Goal: Task Accomplishment & Management: Use online tool/utility

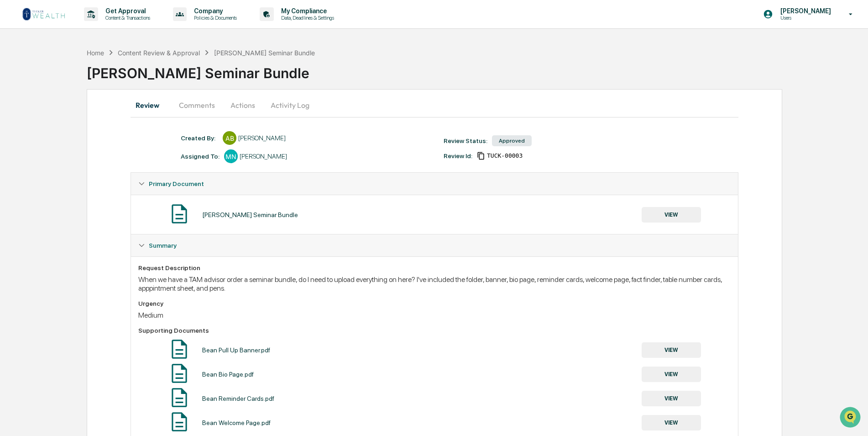
click at [51, 16] on img at bounding box center [44, 14] width 44 height 15
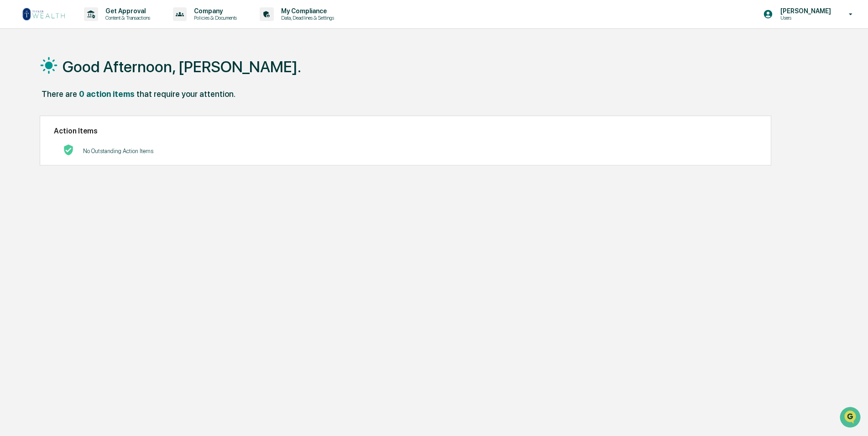
click at [55, 18] on img at bounding box center [44, 14] width 44 height 15
click at [115, 11] on p "Get Approval" at bounding box center [126, 10] width 57 height 7
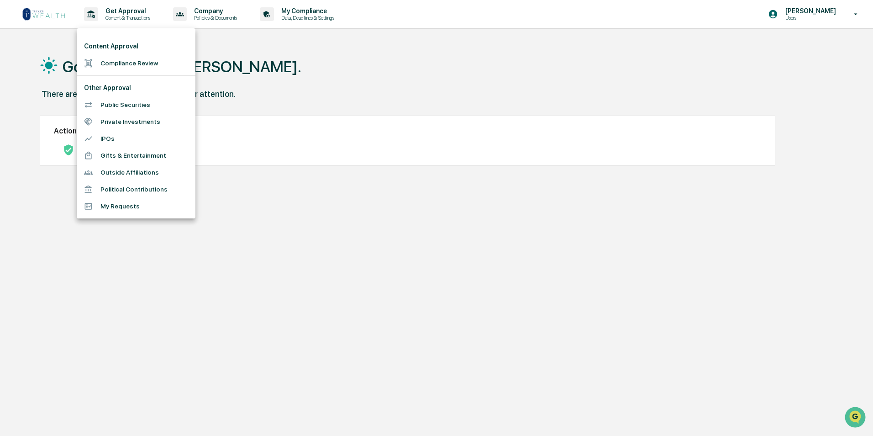
click at [135, 71] on li "Compliance Review" at bounding box center [136, 63] width 119 height 17
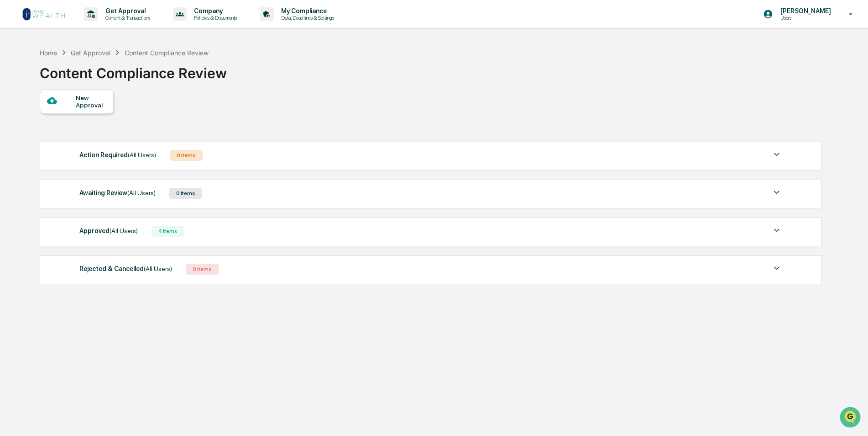
click at [187, 238] on div "Approved (All Users) 4 Items File Name Review Id Created Date Requested By Comp…" at bounding box center [431, 231] width 782 height 29
click at [183, 237] on div "Approved (All Users) 4 Items" at bounding box center [431, 231] width 704 height 13
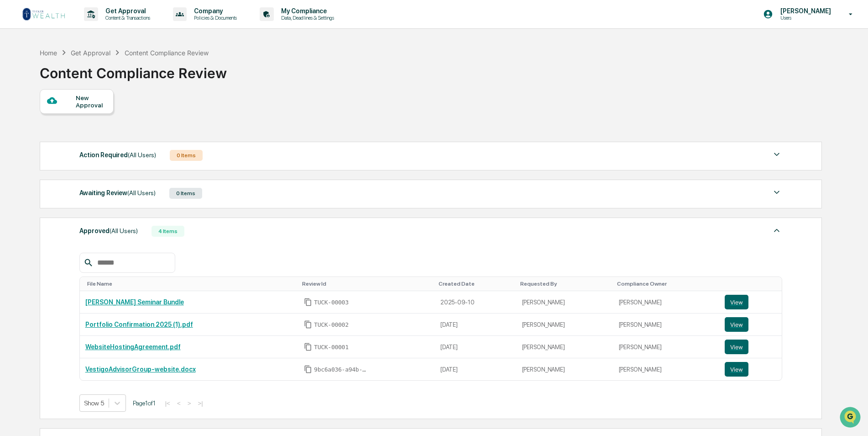
click at [183, 237] on div "Approved (All Users) 4 Items" at bounding box center [431, 231] width 704 height 13
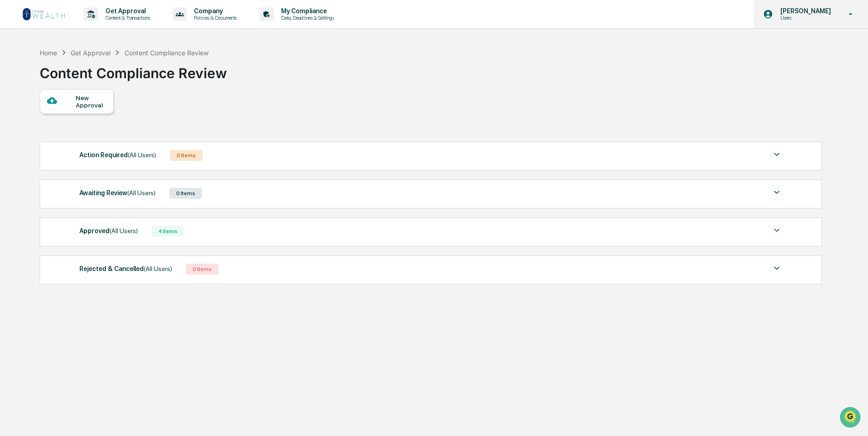
click at [840, 16] on div "[PERSON_NAME] Users" at bounding box center [811, 14] width 114 height 28
click at [840, 16] on div at bounding box center [436, 218] width 873 height 436
